Goal: Navigation & Orientation: Find specific page/section

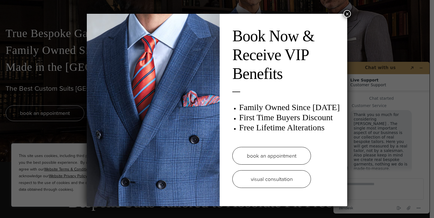
click at [260, 150] on link "book an appointment" at bounding box center [271, 156] width 79 height 18
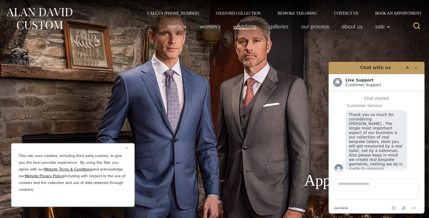
click at [247, 24] on link "weddings" at bounding box center [245, 26] width 36 height 11
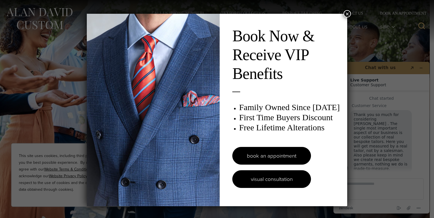
scroll to position [7, 0]
click at [268, 174] on link "visual consultation" at bounding box center [271, 179] width 79 height 18
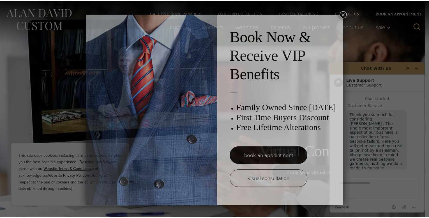
scroll to position [7, 0]
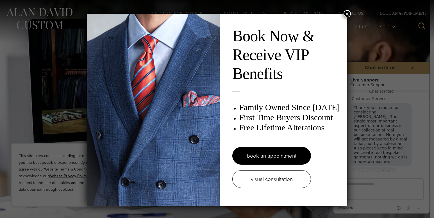
click at [344, 13] on button "×" at bounding box center [346, 13] width 7 height 7
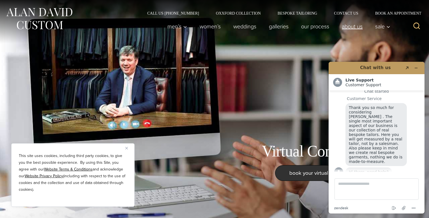
click at [355, 26] on link "About Us" at bounding box center [352, 26] width 33 height 11
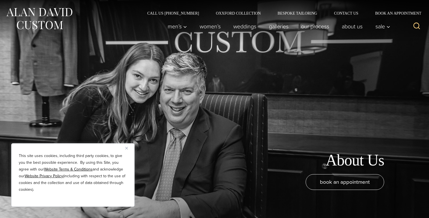
scroll to position [7, 0]
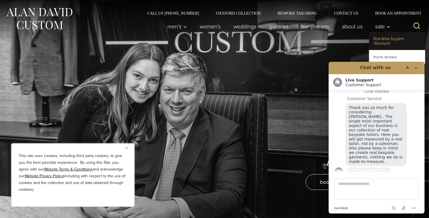
click at [381, 39] on link "First-Time Buyers Discount" at bounding box center [397, 41] width 56 height 18
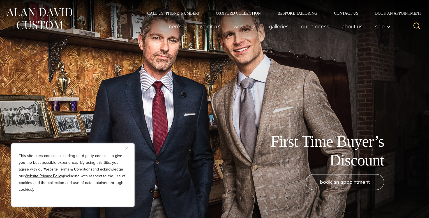
scroll to position [7, 0]
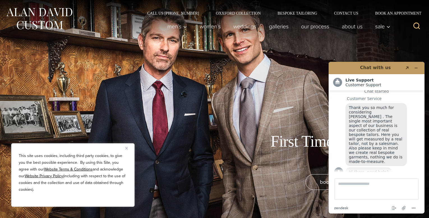
click at [128, 148] on button "Close" at bounding box center [128, 148] width 7 height 7
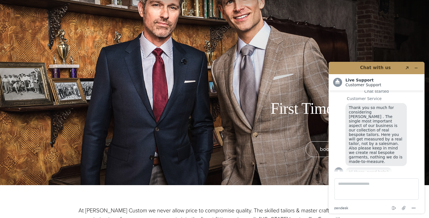
scroll to position [0, 0]
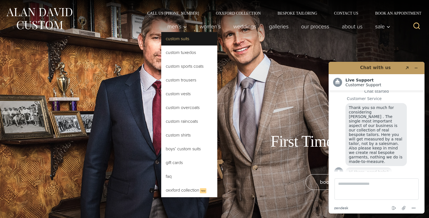
click at [174, 39] on link "Custom Suits" at bounding box center [189, 38] width 56 height 13
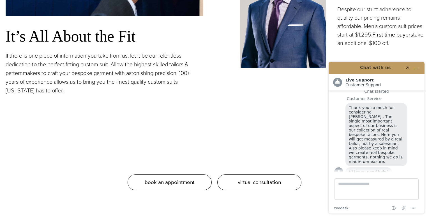
scroll to position [505, 0]
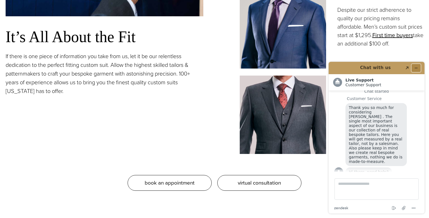
click at [417, 69] on icon "Minimize widget" at bounding box center [416, 68] width 4 height 4
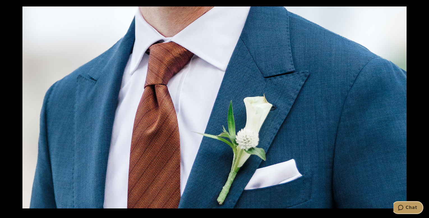
scroll to position [786, 0]
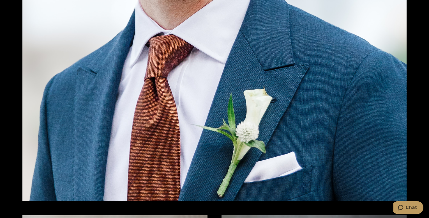
click at [333, 91] on img at bounding box center [214, 100] width 384 height 202
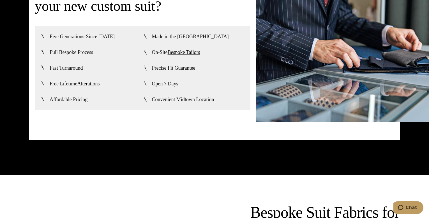
scroll to position [1375, 0]
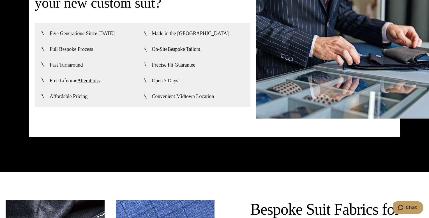
click at [189, 48] on link "Bespoke Tailors" at bounding box center [184, 49] width 33 height 6
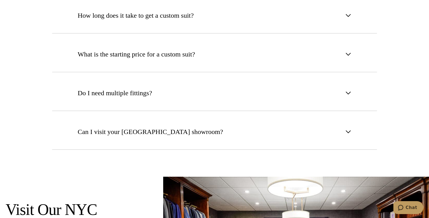
scroll to position [2217, 0]
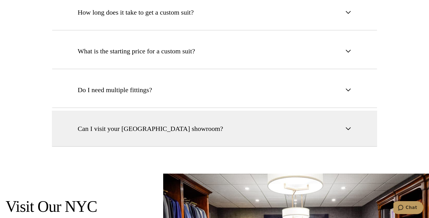
click at [347, 125] on span "button" at bounding box center [348, 128] width 7 height 7
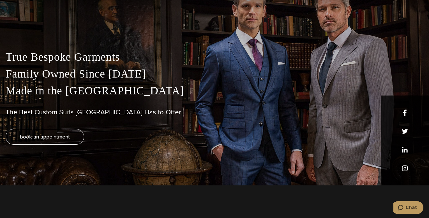
scroll to position [0, 0]
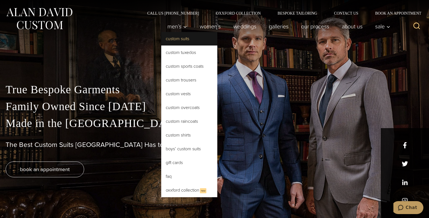
click at [170, 39] on link "Custom Suits" at bounding box center [189, 38] width 56 height 13
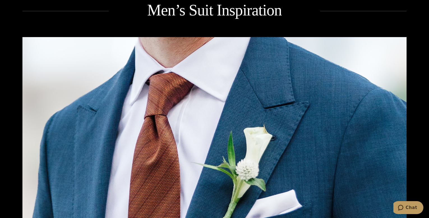
scroll to position [758, 0]
